Goal: Information Seeking & Learning: Learn about a topic

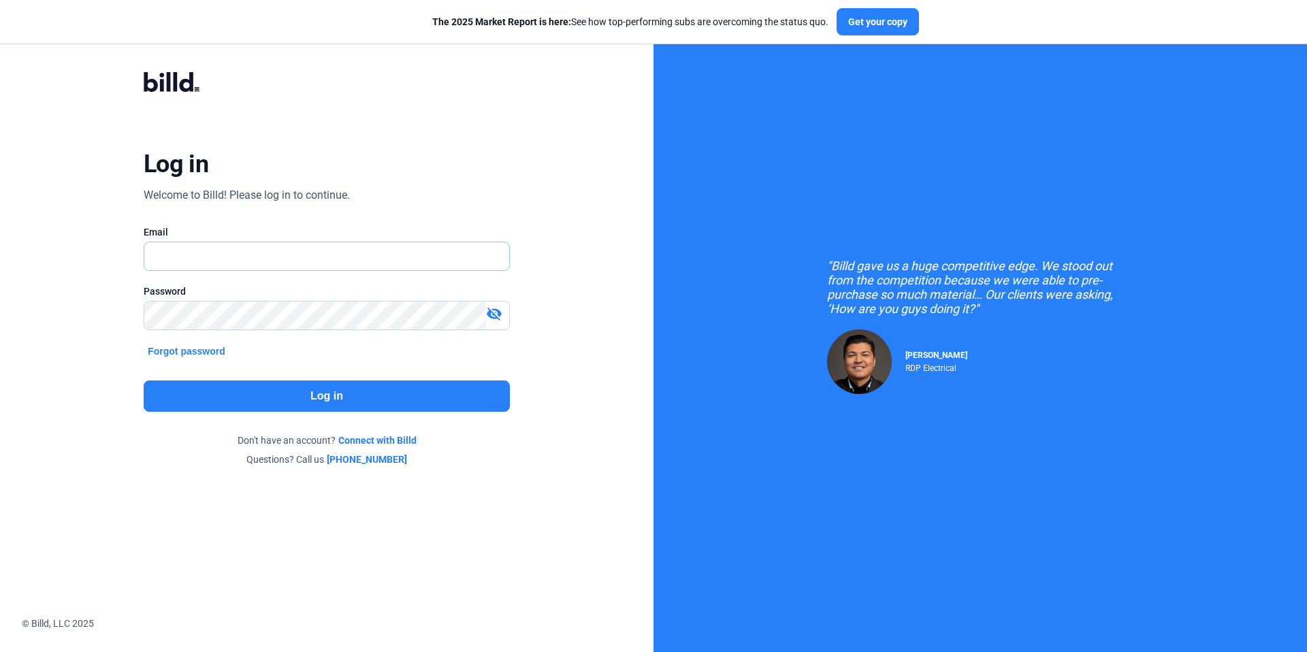
type input "[PERSON_NAME][EMAIL_ADDRESS][DOMAIN_NAME]"
click at [481, 394] on button "Log in" at bounding box center [327, 396] width 366 height 31
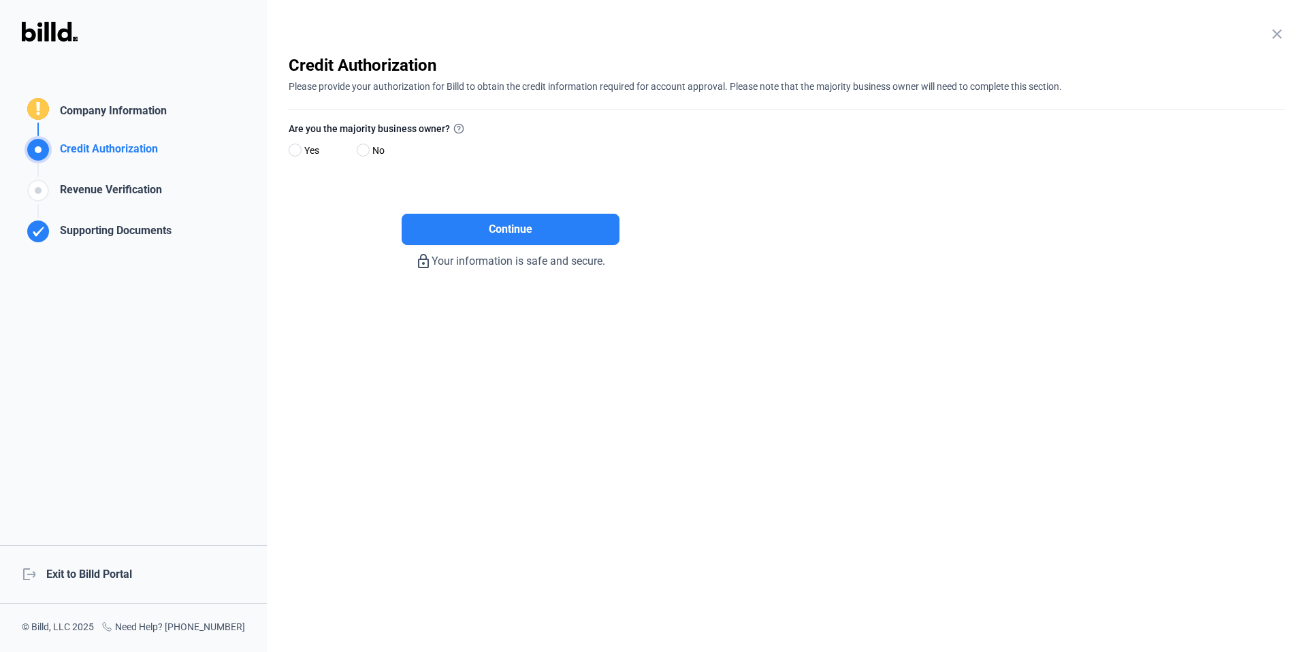
click at [104, 581] on div "logout Exit to Billd Portal" at bounding box center [133, 574] width 267 height 59
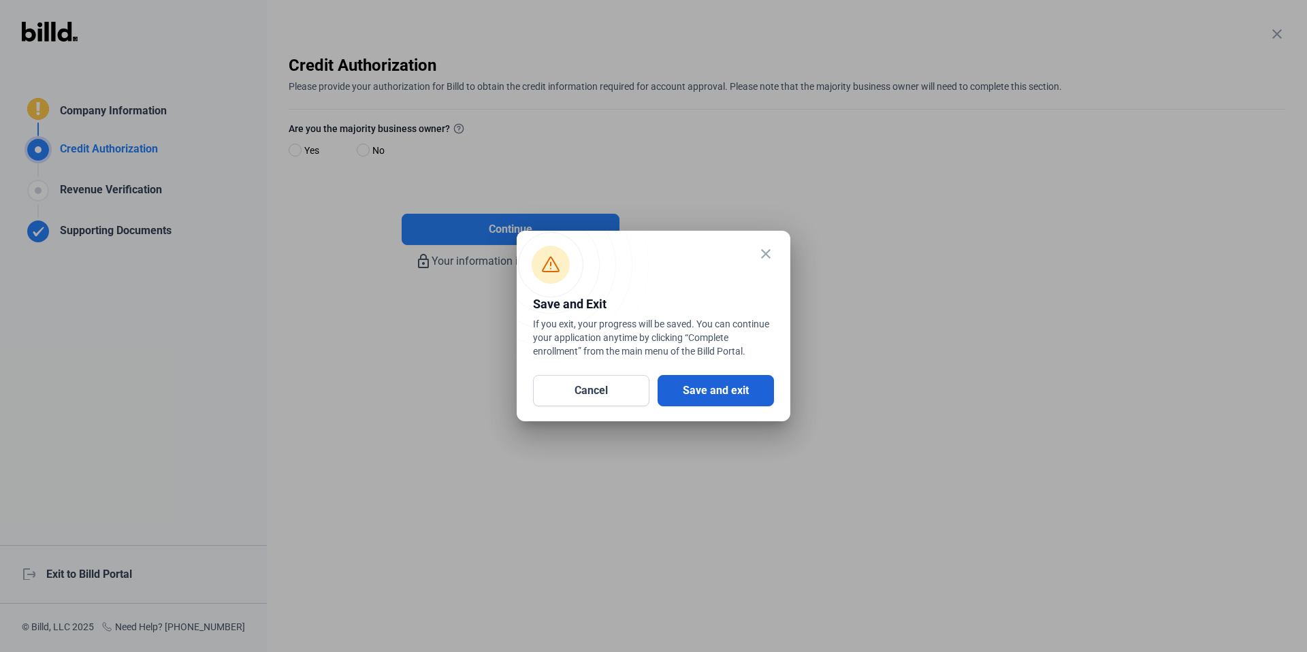
click at [686, 385] on button "Save and exit" at bounding box center [716, 390] width 116 height 31
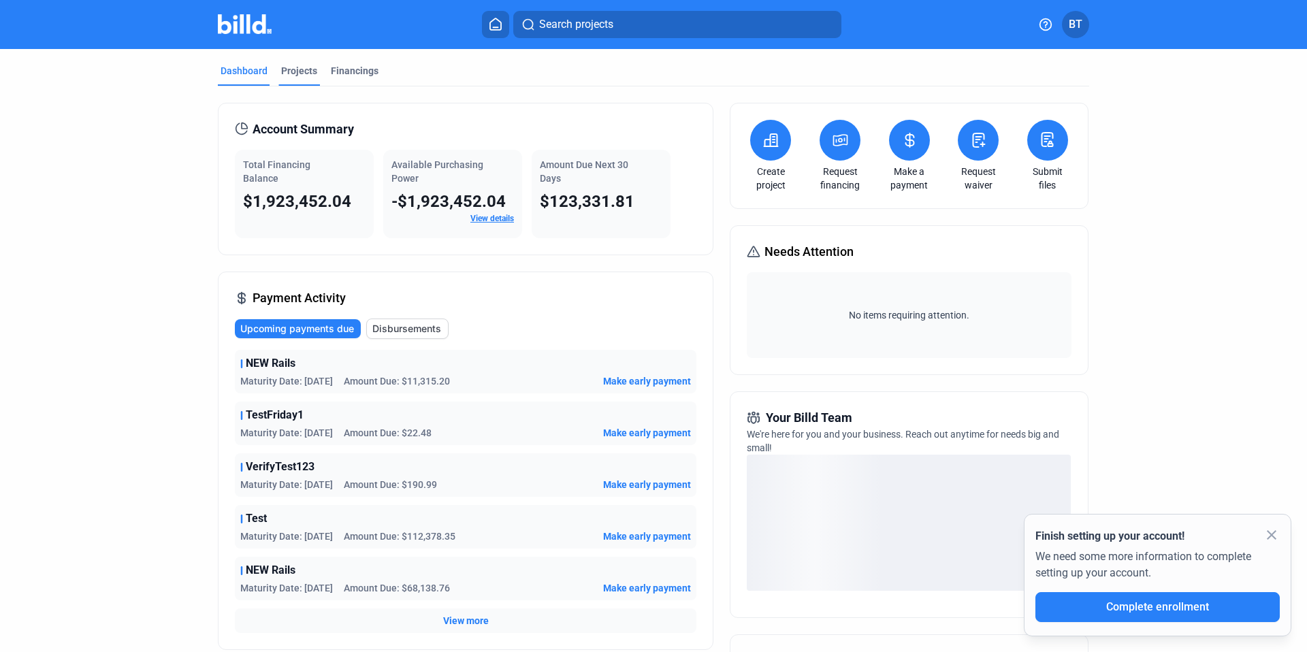
click at [293, 81] on div "Projects" at bounding box center [300, 75] width 42 height 22
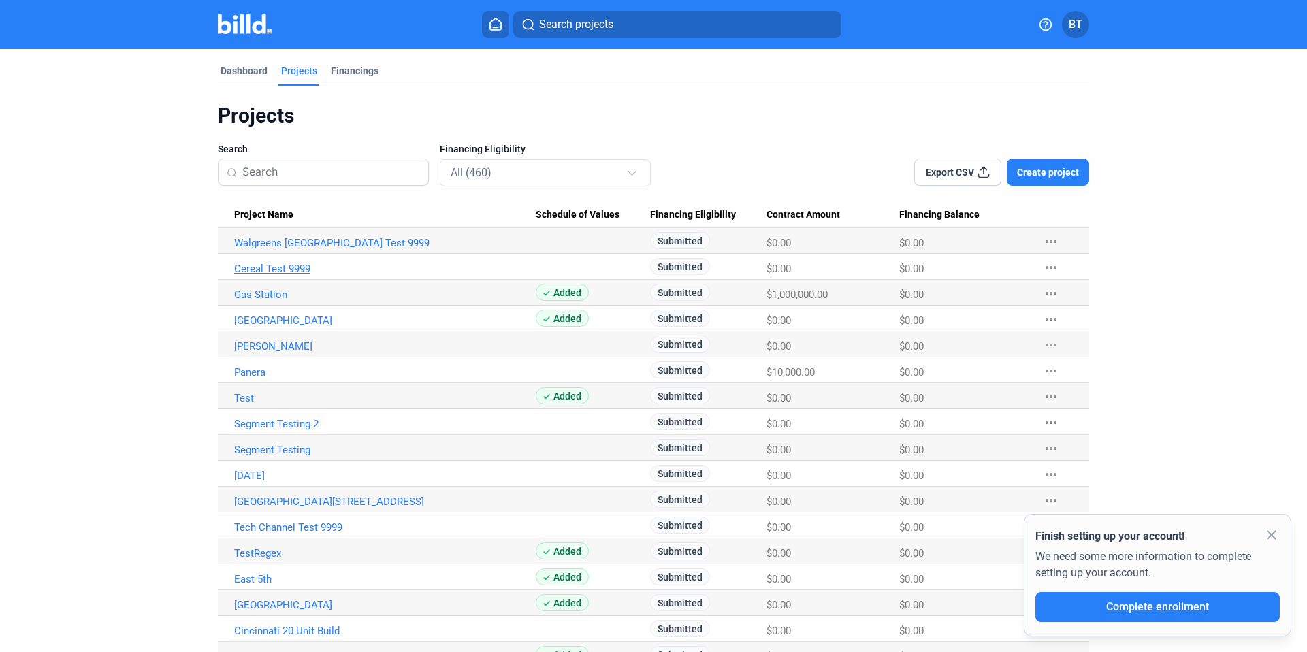
click at [291, 249] on link "Cereal Test 9999" at bounding box center [385, 243] width 302 height 12
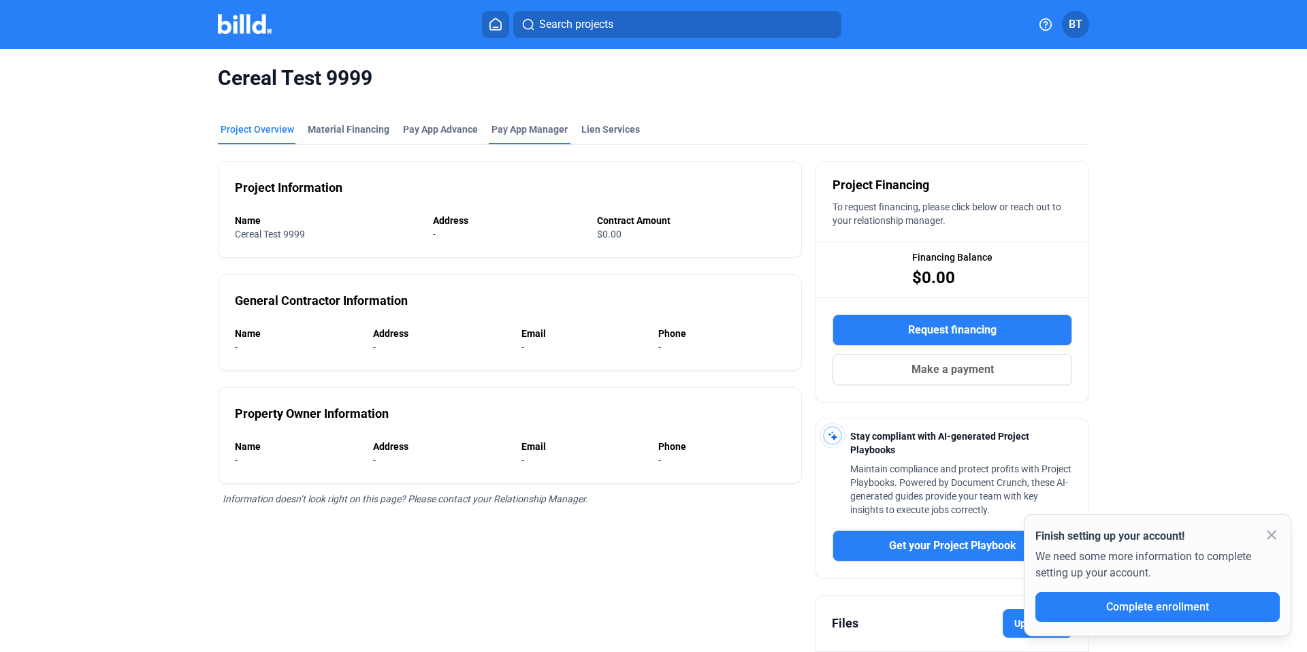
click at [507, 133] on span "Pay App Manager" at bounding box center [530, 130] width 76 height 14
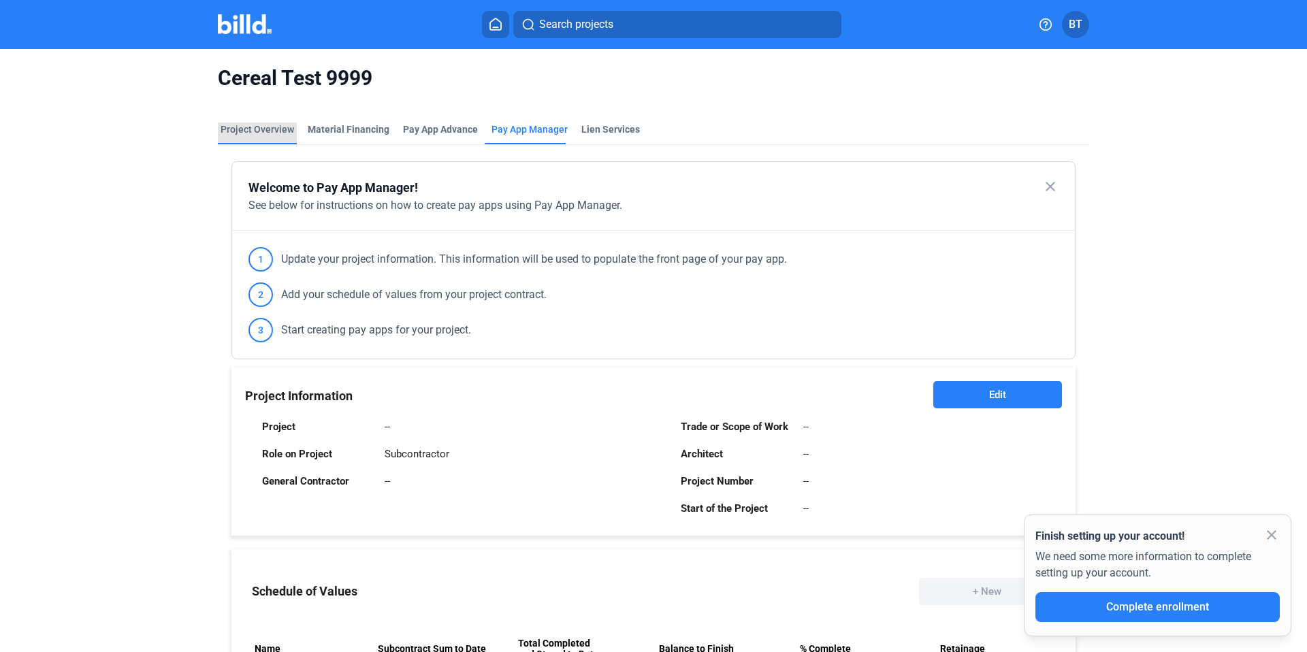
click at [254, 141] on div "Project Overview" at bounding box center [257, 134] width 79 height 22
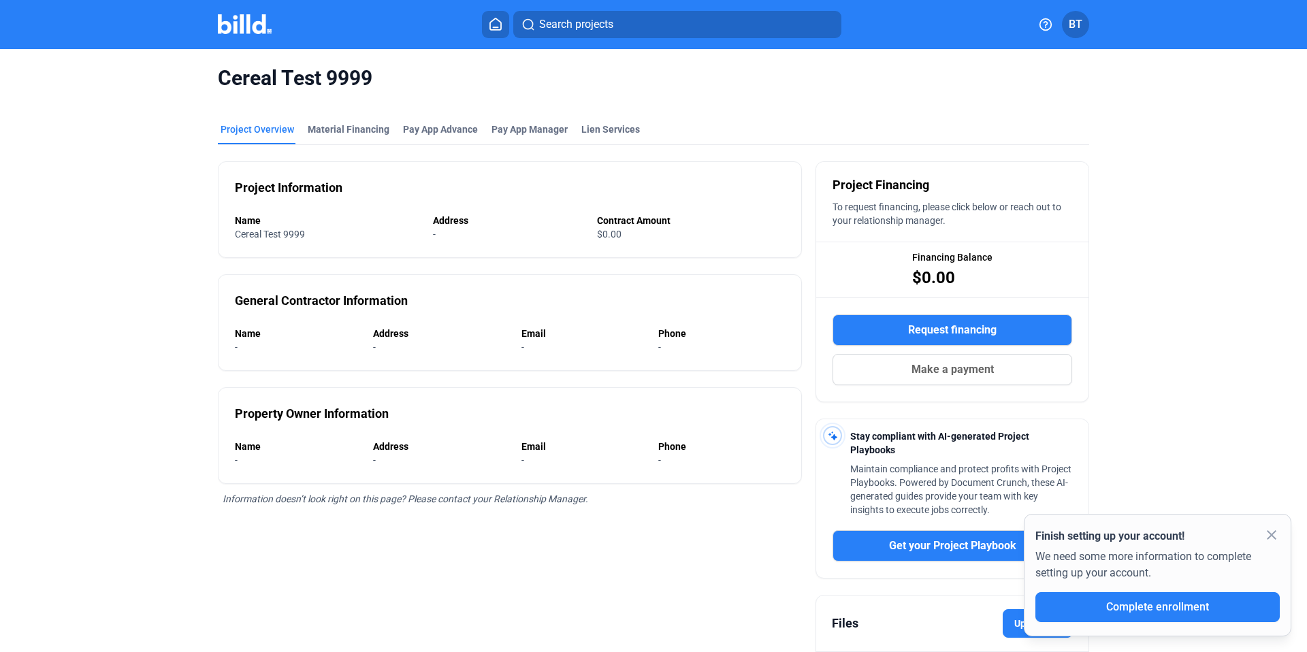
click at [703, 338] on div "Phone" at bounding box center [721, 334] width 127 height 14
drag, startPoint x: 690, startPoint y: 345, endPoint x: 223, endPoint y: 415, distance: 472.9
click at [223, 422] on div "Project Information Name Cereal Test 9999 Address - Contract Amount $0.00 Gener…" at bounding box center [510, 439] width 584 height 588
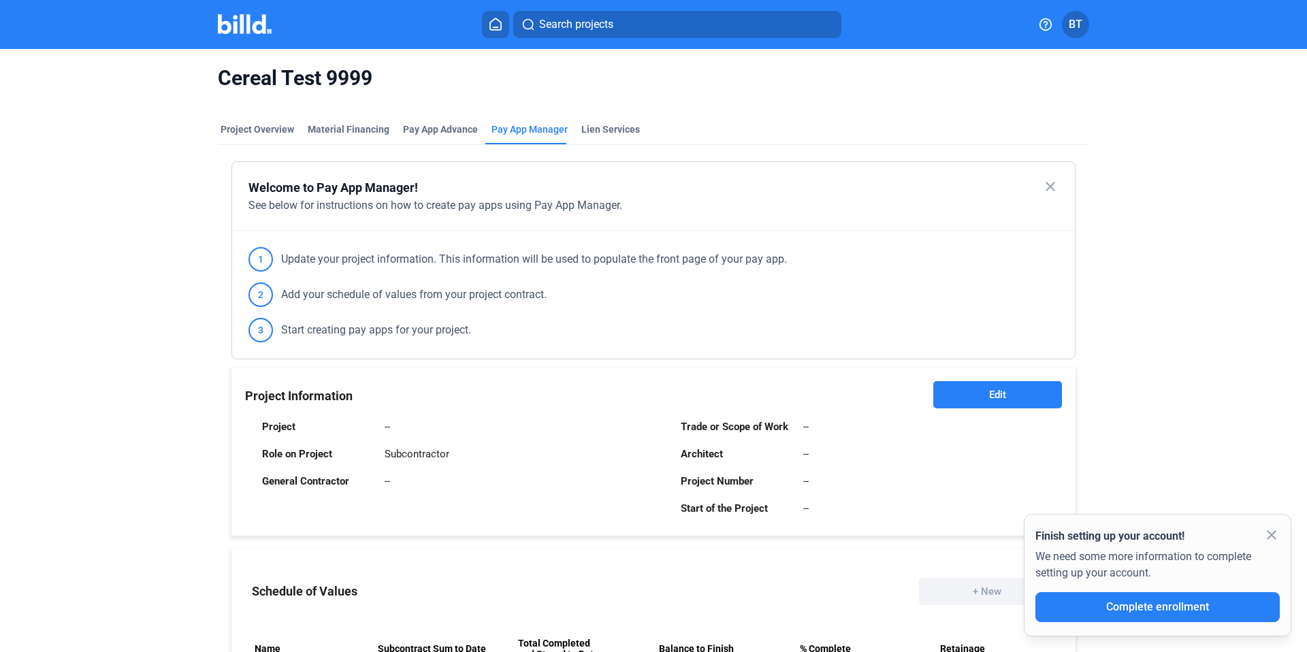
click at [268, 150] on div "Welcome to Pay App Manager! close See below for instructions on how to create p…" at bounding box center [654, 539] width 872 height 789
click at [256, 127] on div "Project Overview" at bounding box center [258, 130] width 74 height 14
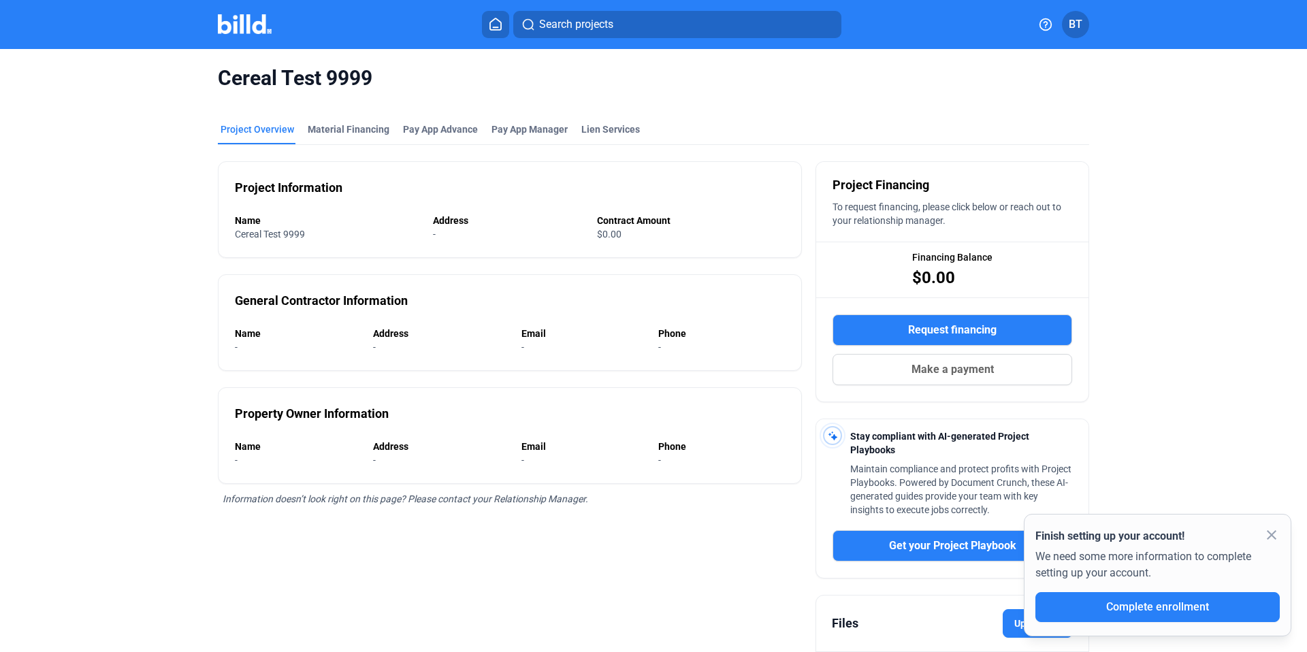
drag, startPoint x: 227, startPoint y: 340, endPoint x: 710, endPoint y: 343, distance: 482.1
click at [710, 343] on div "General Contractor Information Name - Address - Email - Phone -" at bounding box center [510, 322] width 584 height 97
click at [573, 443] on div "Email" at bounding box center [583, 447] width 123 height 14
